Goal: Contribute content: Add original content to the website for others to see

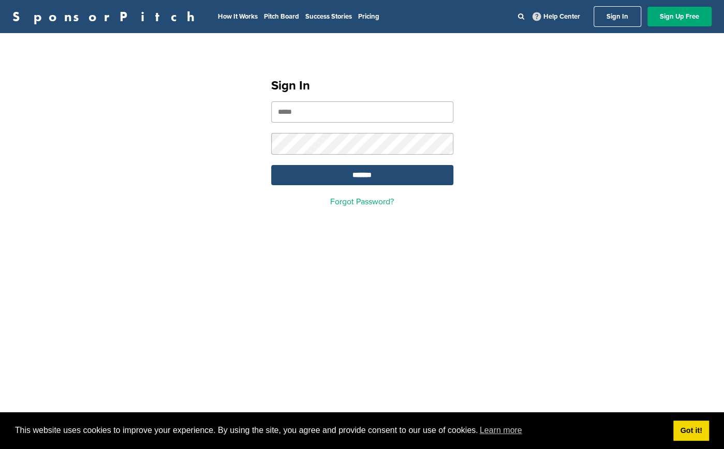
click at [356, 112] on input "email" at bounding box center [362, 111] width 182 height 21
type input "**********"
click at [271, 165] on input "*******" at bounding box center [362, 175] width 182 height 20
click at [338, 176] on input "*******" at bounding box center [362, 175] width 182 height 20
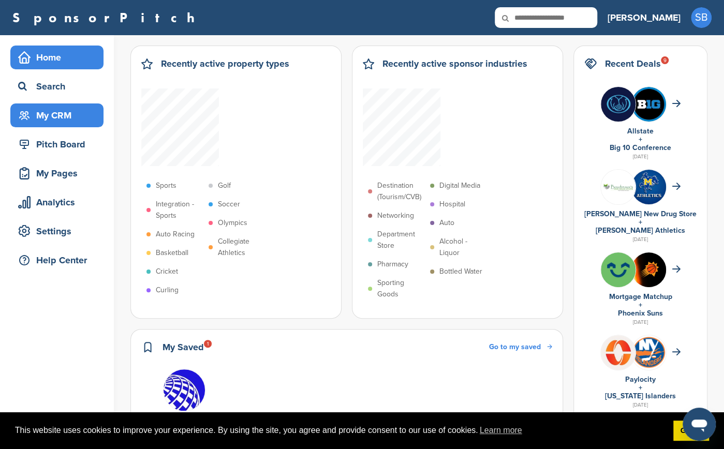
click at [54, 117] on div "My CRM" at bounding box center [60, 115] width 88 height 19
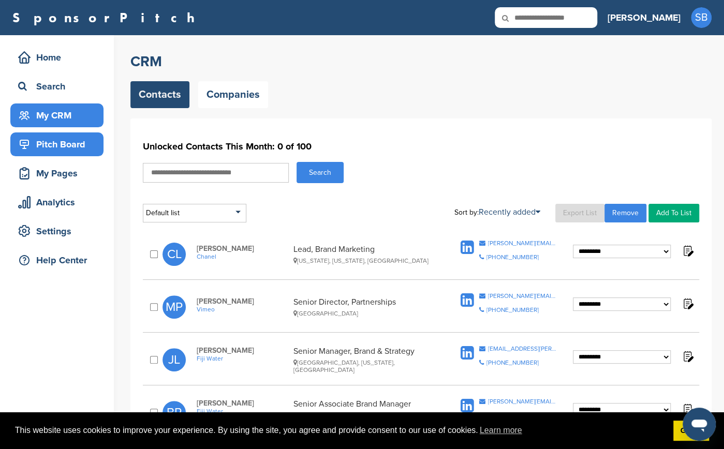
click at [50, 146] on div "Pitch Board" at bounding box center [60, 144] width 88 height 19
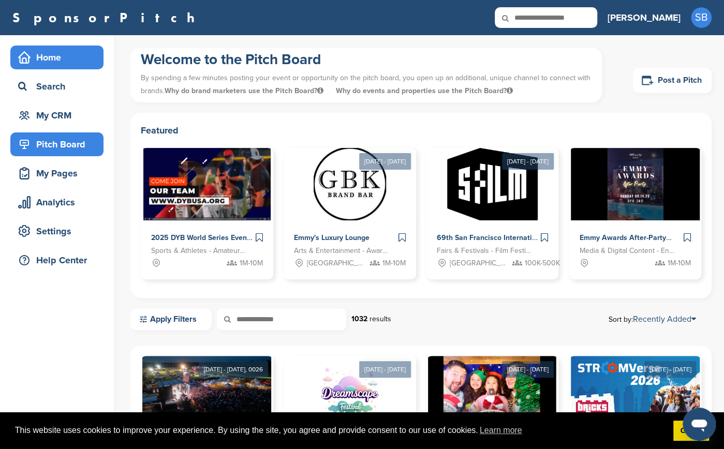
click at [37, 56] on div "Home" at bounding box center [60, 57] width 88 height 19
click at [666, 72] on link "Post a Pitch" at bounding box center [672, 80] width 79 height 25
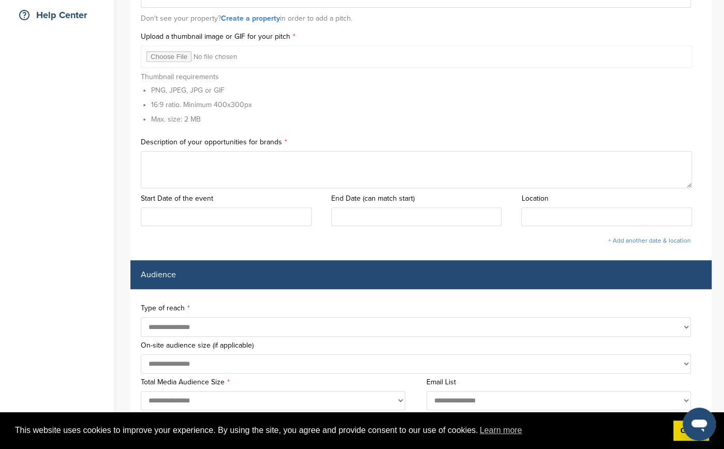
scroll to position [263, 0]
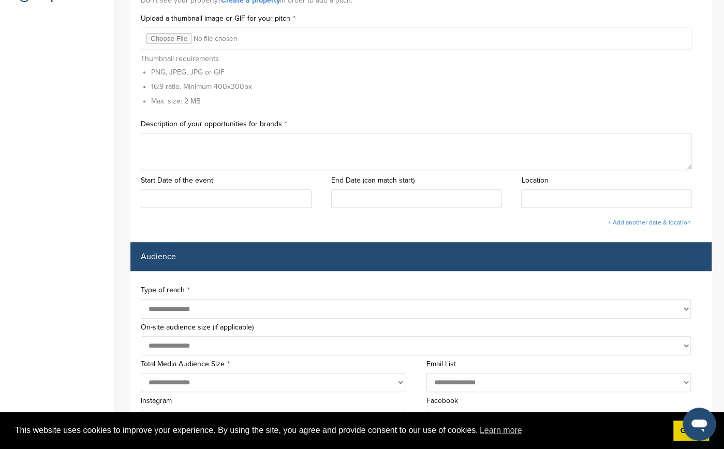
drag, startPoint x: 289, startPoint y: 121, endPoint x: 145, endPoint y: 126, distance: 144.4
click at [145, 126] on label "Description of your opportunities for brands" at bounding box center [421, 124] width 560 height 7
click at [143, 127] on label "Description of your opportunities for brands" at bounding box center [421, 124] width 560 height 7
drag, startPoint x: 168, startPoint y: 119, endPoint x: 308, endPoint y: 123, distance: 140.8
click at [308, 123] on div "Title for your Pitch Associated Property Don't see your property? Create a prop…" at bounding box center [420, 73] width 581 height 338
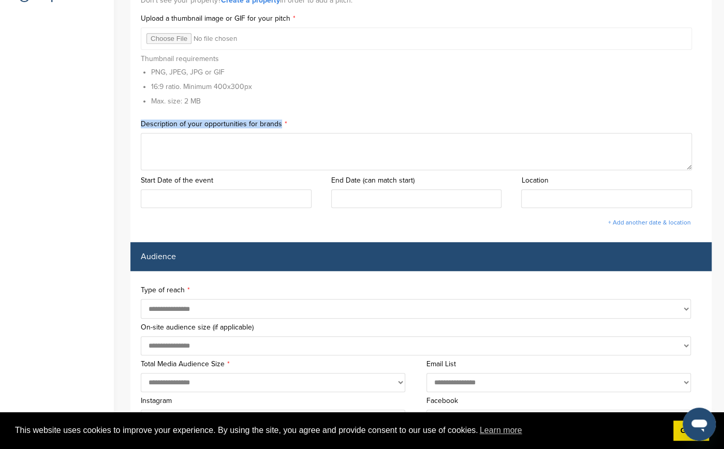
copy label "Description of your opportunities for brands"
click at [368, 118] on div "Title for your Pitch Associated Property Don't see your property? Create a prop…" at bounding box center [420, 73] width 581 height 338
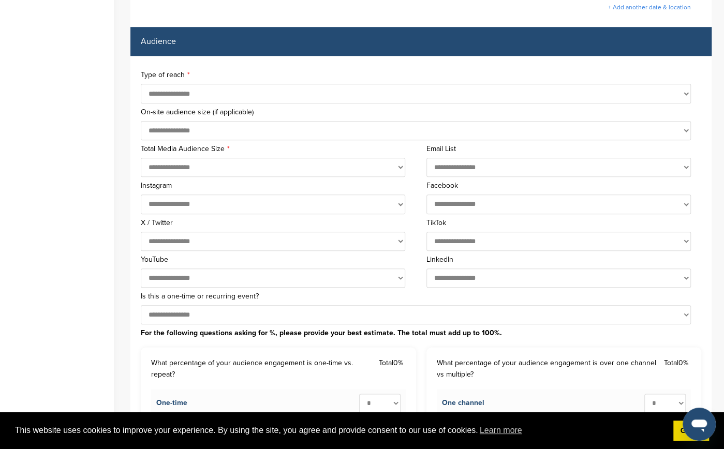
scroll to position [0, 0]
